Goal: Feedback & Contribution: Contribute content

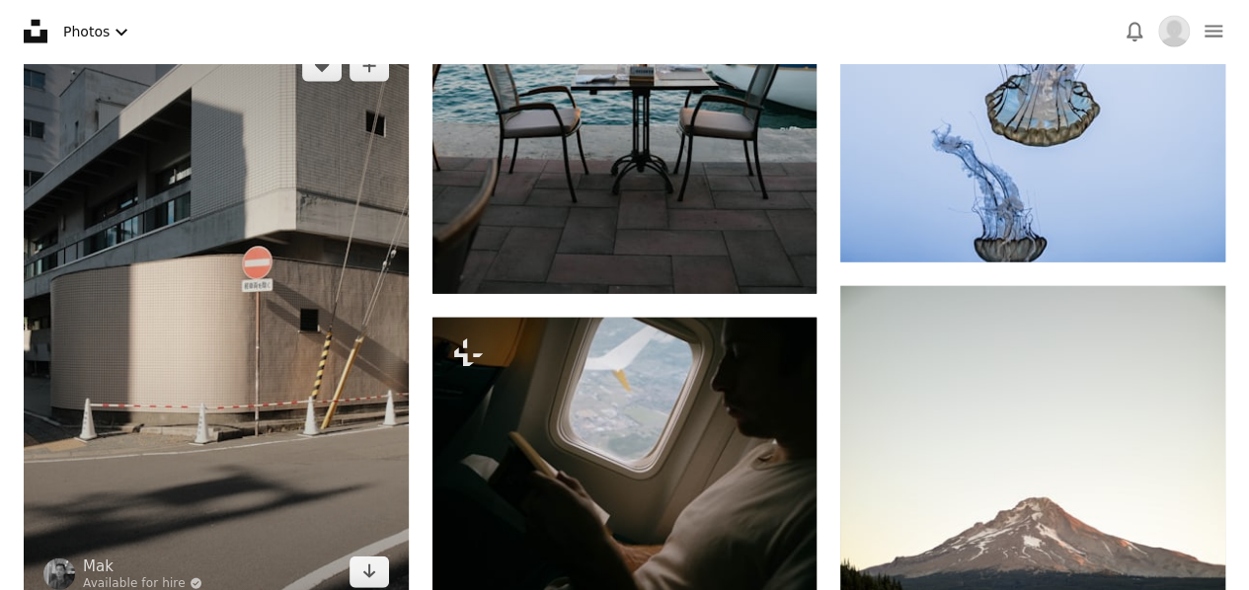
scroll to position [1480, 0]
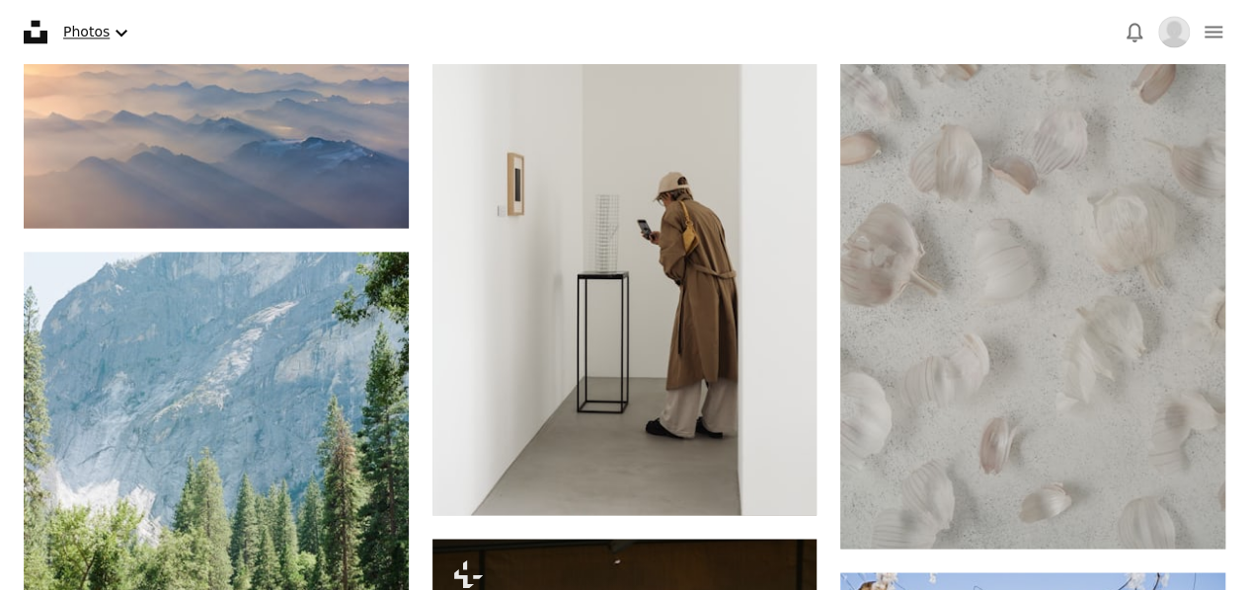
click at [75, 30] on button "Photos Chevron down" at bounding box center [98, 32] width 86 height 40
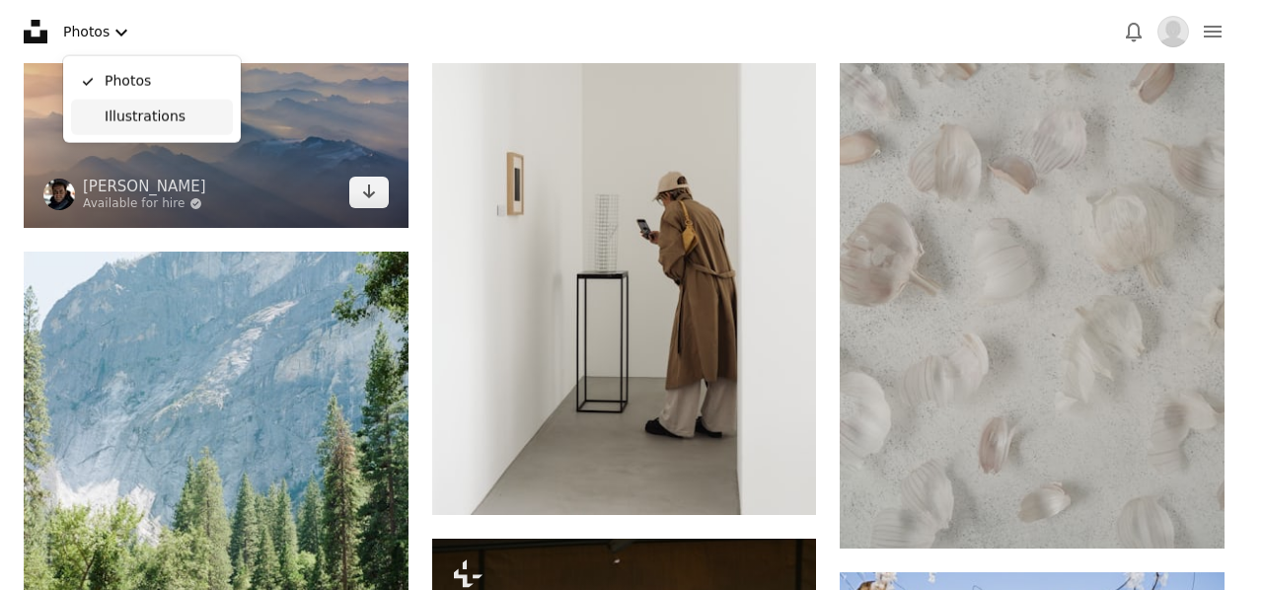
drag, startPoint x: 138, startPoint y: 117, endPoint x: 149, endPoint y: 117, distance: 10.9
click at [138, 117] on span "Illustrations" at bounding box center [165, 118] width 120 height 20
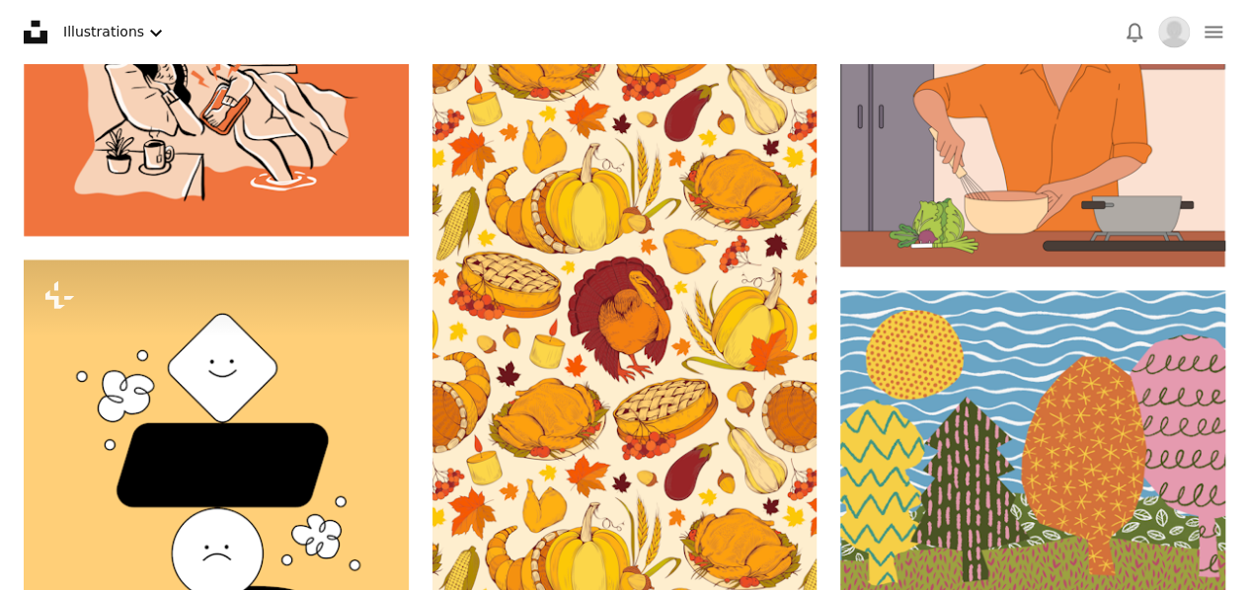
click at [1239, 17] on nav "Unsplash logo Unsplash Home A photo Pen Tool A stack of folders Download Illust…" at bounding box center [624, 31] width 1249 height 63
click at [1226, 22] on button "navigation menu" at bounding box center [1212, 31] width 39 height 39
click at [1170, 40] on img "Profile" at bounding box center [1174, 32] width 32 height 32
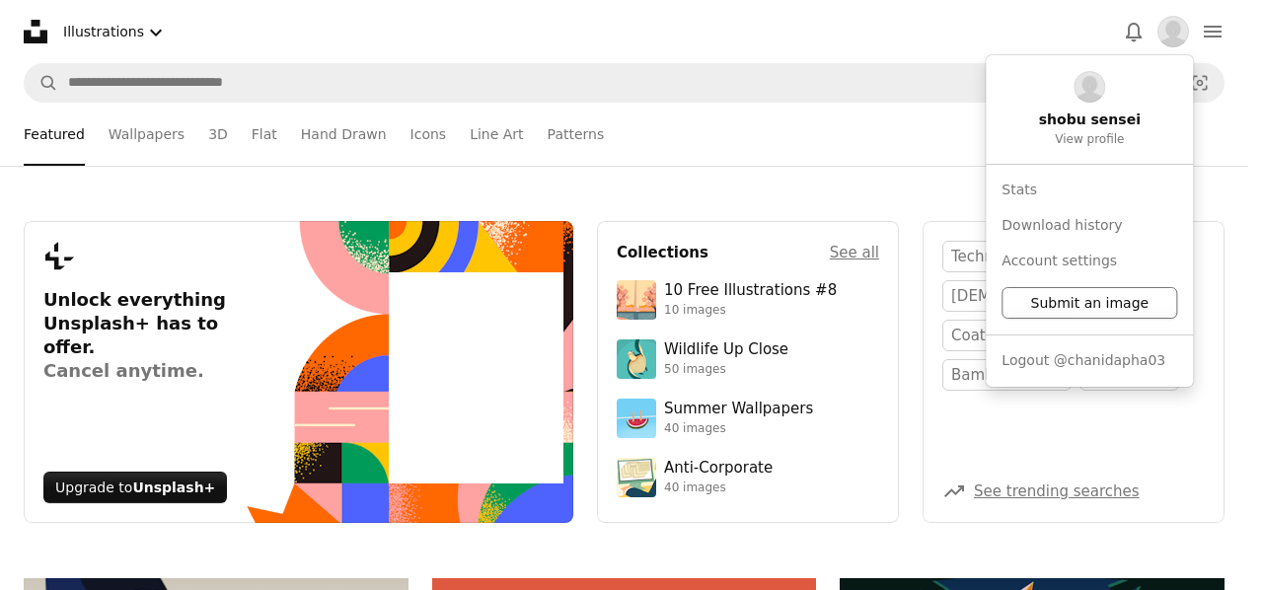
click at [1069, 297] on button "Submit an image" at bounding box center [1090, 303] width 176 height 32
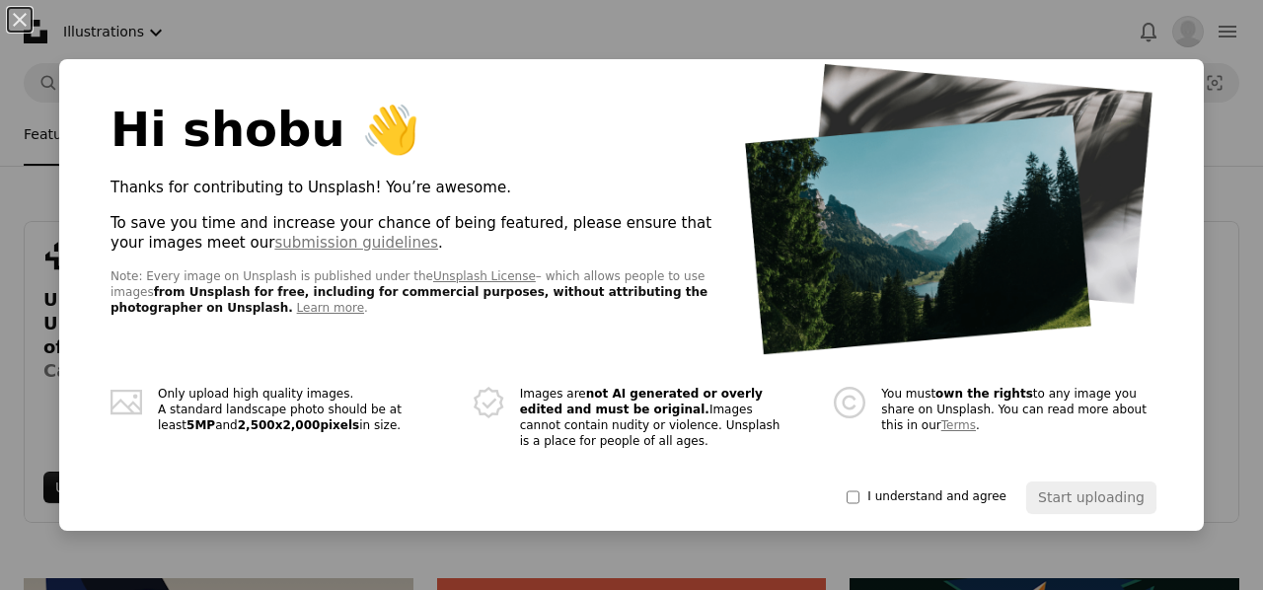
scroll to position [65, 0]
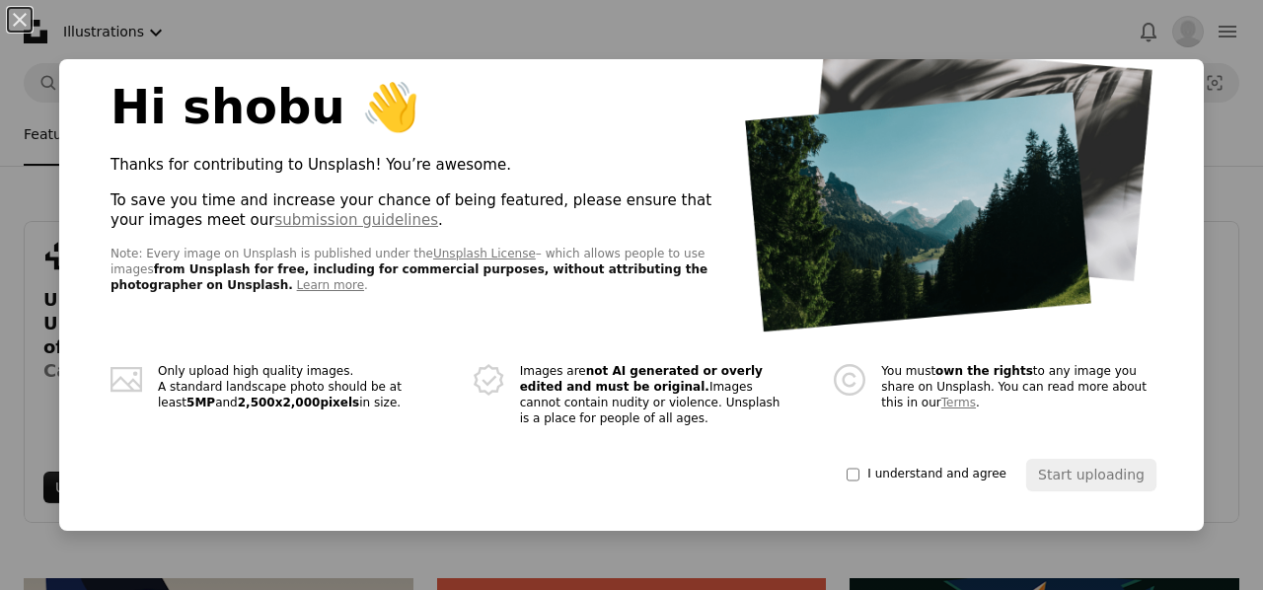
click at [868, 472] on span "I understand and agree" at bounding box center [937, 475] width 139 height 16
click at [1026, 469] on button "Start uploading" at bounding box center [1091, 475] width 130 height 32
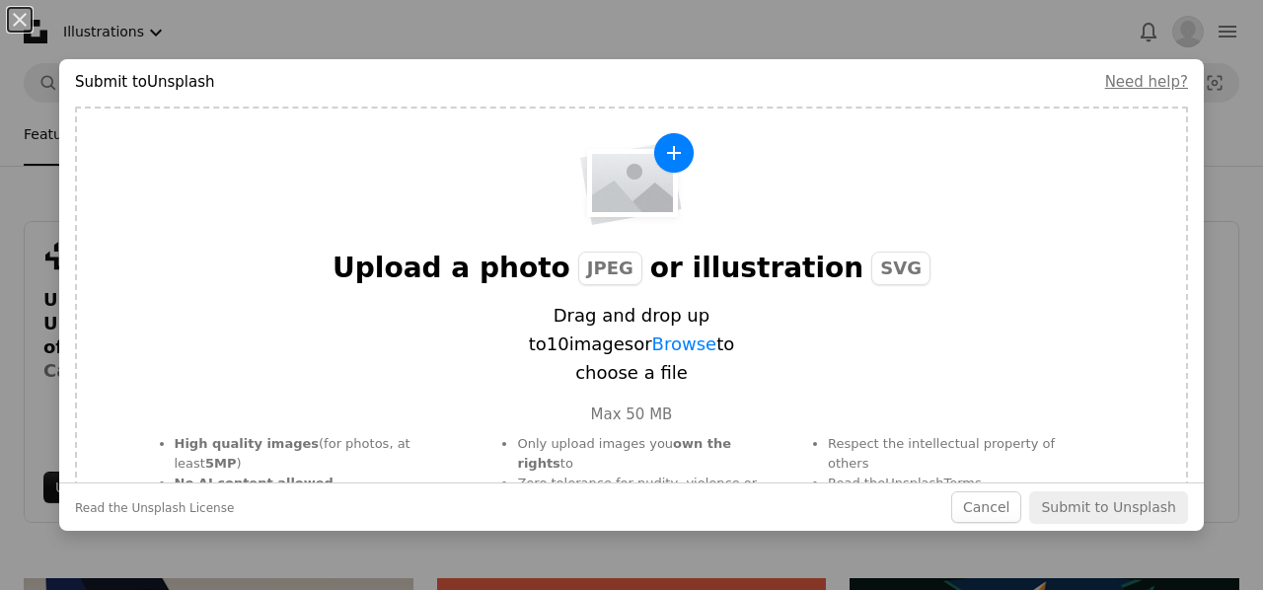
scroll to position [0, 0]
click at [656, 154] on img "button" at bounding box center [632, 179] width 128 height 95
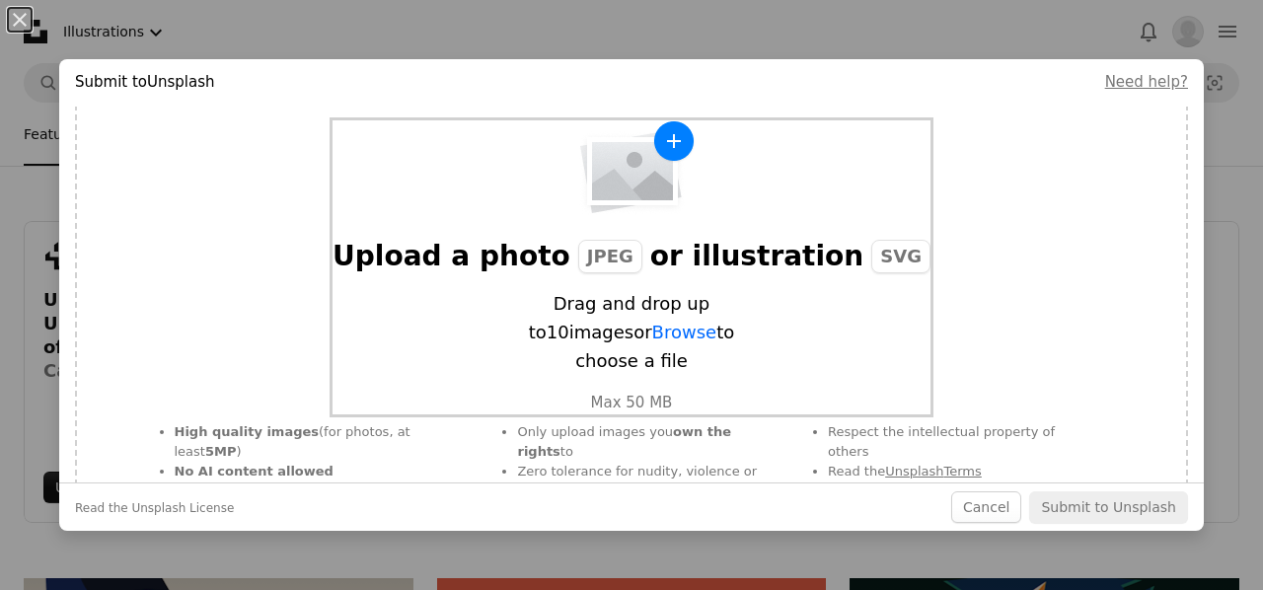
click at [642, 228] on div "Upload a photo JPEG or illustration SVG Drag and drop up to 10 images or Browse…" at bounding box center [632, 267] width 598 height 294
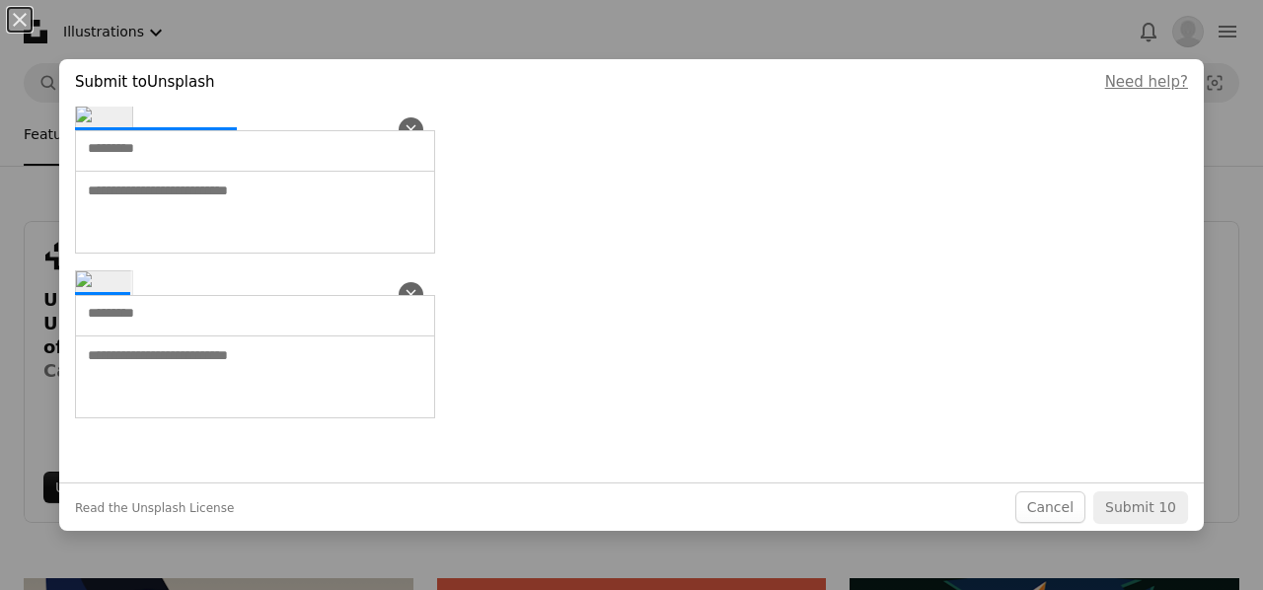
scroll to position [1655, 0]
click at [407, 138] on icon "An X shape" at bounding box center [411, 129] width 17 height 17
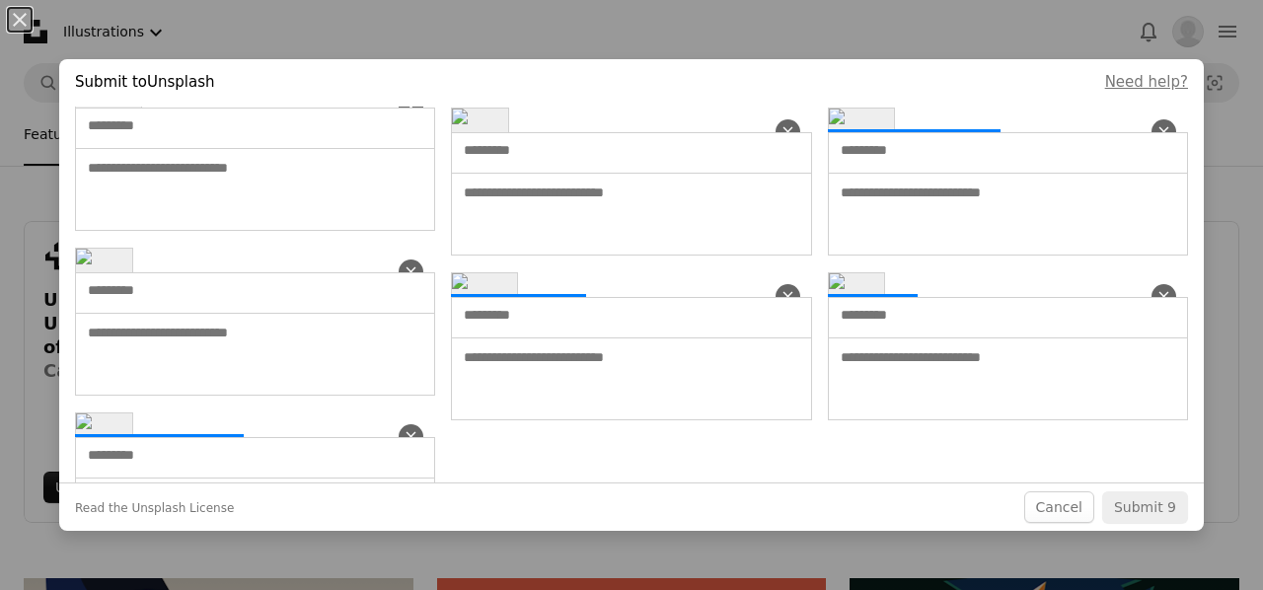
scroll to position [0, 0]
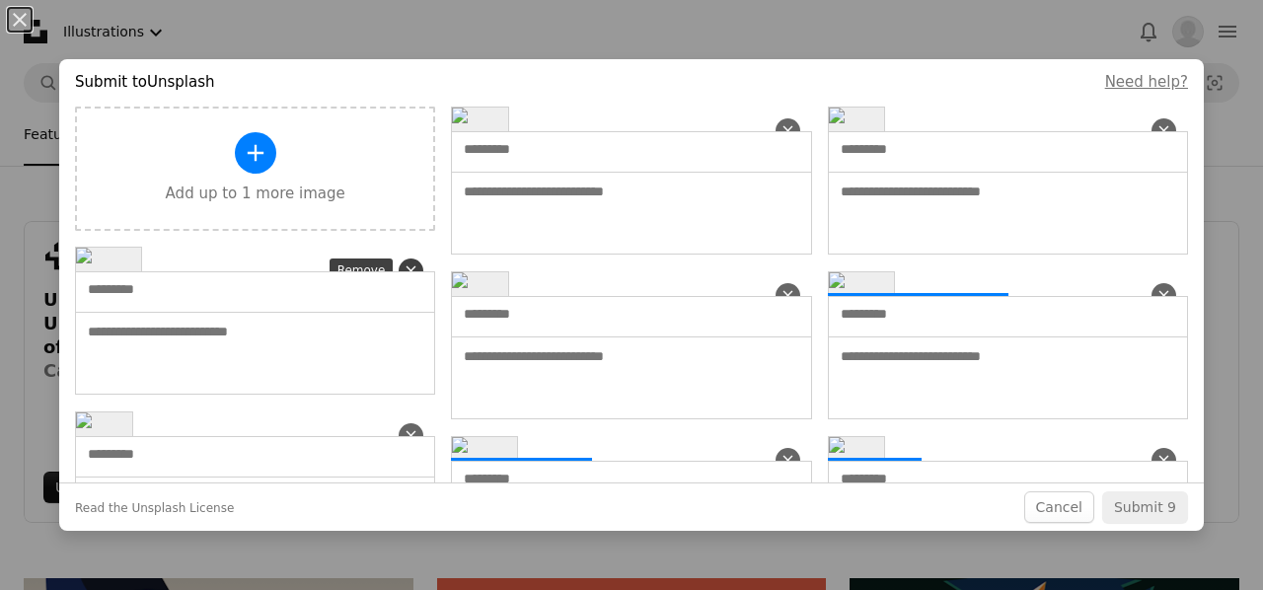
click at [403, 271] on icon "An X shape" at bounding box center [411, 271] width 17 height 17
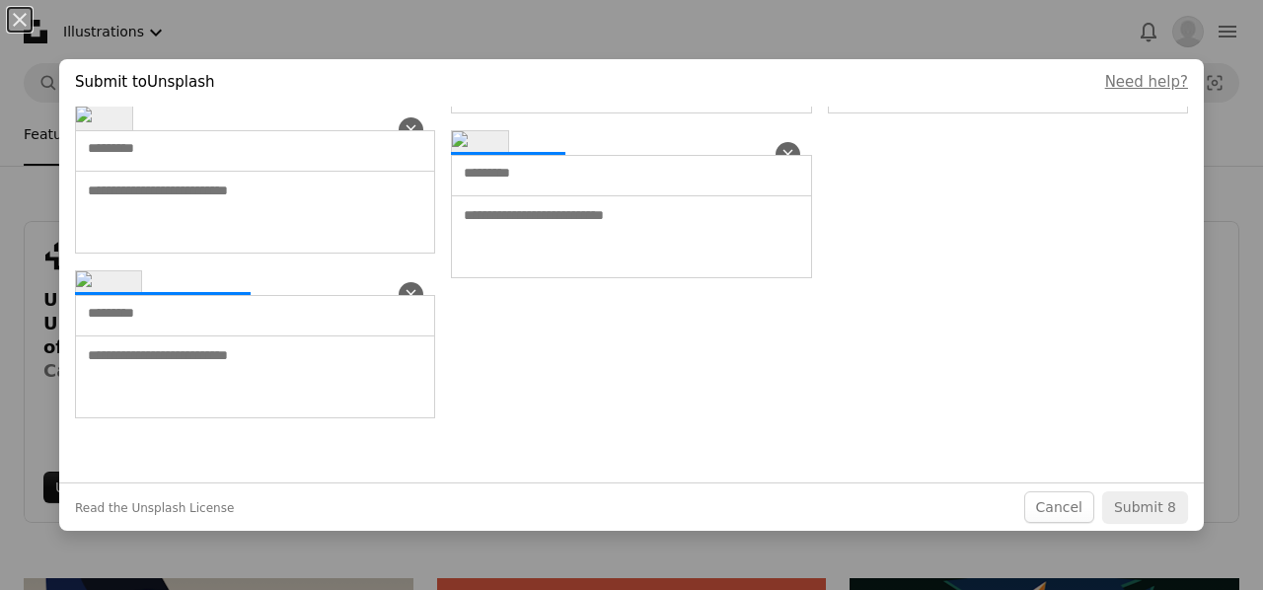
scroll to position [1436, 0]
click at [407, 300] on icon "button" at bounding box center [412, 295] width 10 height 10
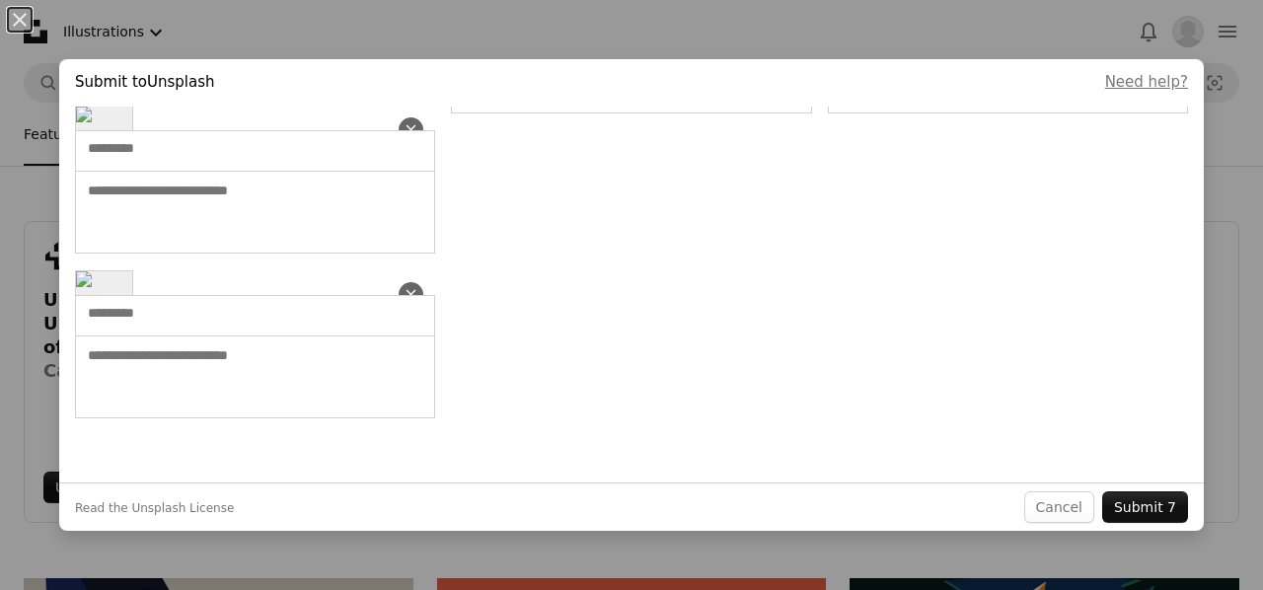
scroll to position [449, 0]
click at [1121, 516] on button "Submit 7" at bounding box center [1145, 508] width 86 height 32
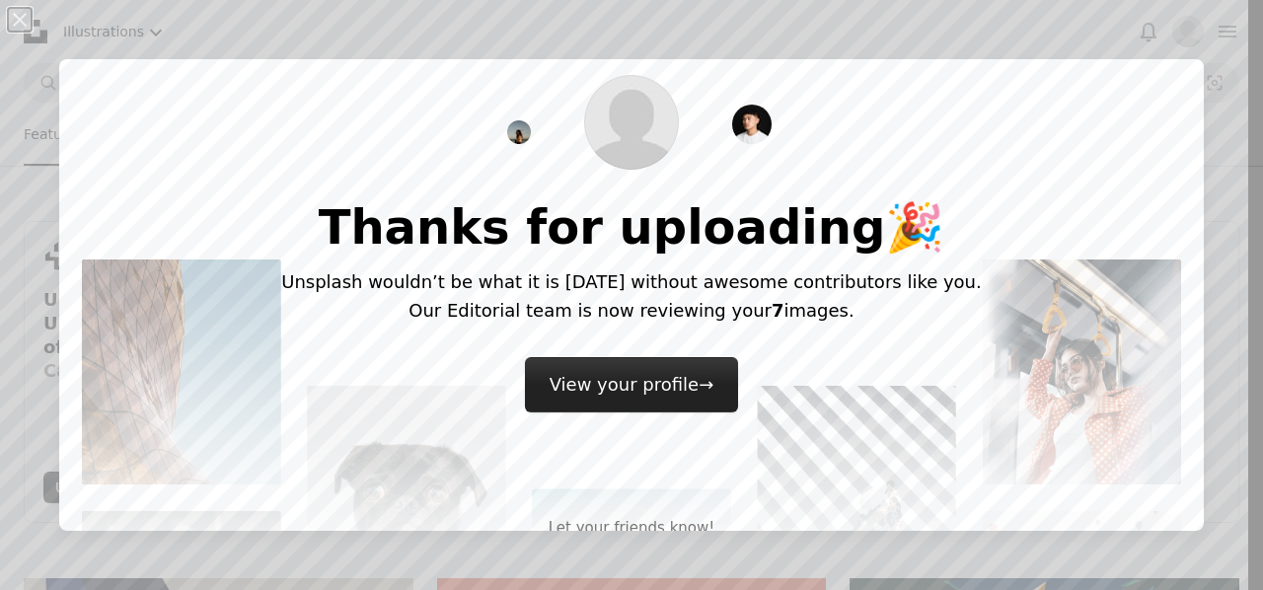
click at [628, 404] on link "View your profile →" at bounding box center [632, 384] width 214 height 55
